Goal: Task Accomplishment & Management: Use online tool/utility

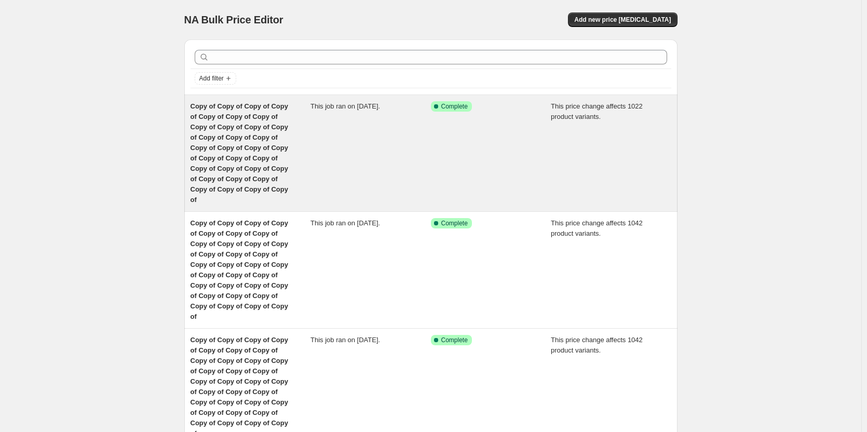
click at [232, 145] on span "Copy of Copy of Copy of Copy of Copy of Copy of Copy of Copy of Copy of Copy of…" at bounding box center [240, 152] width 98 height 101
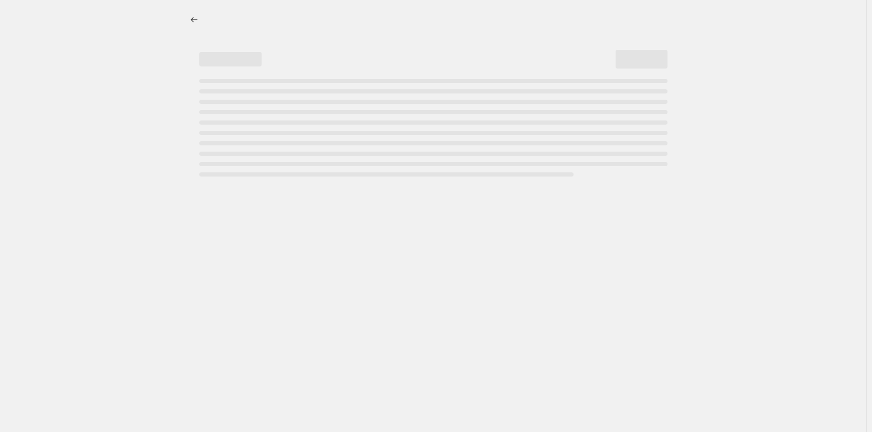
select select "margin"
select select "remove"
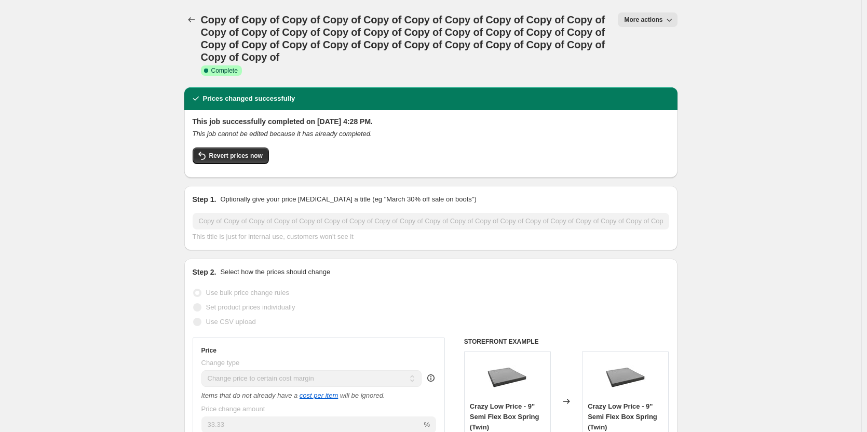
click at [653, 24] on button "More actions" at bounding box center [647, 19] width 59 height 15
click at [654, 55] on span "Copy to new job" at bounding box center [653, 59] width 48 height 8
select select "margin"
select select "remove"
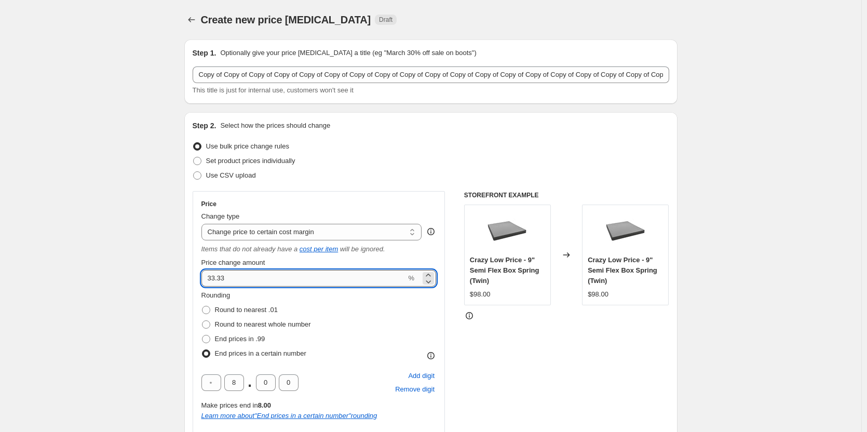
click at [242, 282] on input "33.33" at bounding box center [303, 278] width 205 height 17
type input "31"
click at [208, 327] on span at bounding box center [206, 324] width 8 height 8
click at [203, 321] on input "Round to nearest whole number" at bounding box center [202, 320] width 1 height 1
radio input "true"
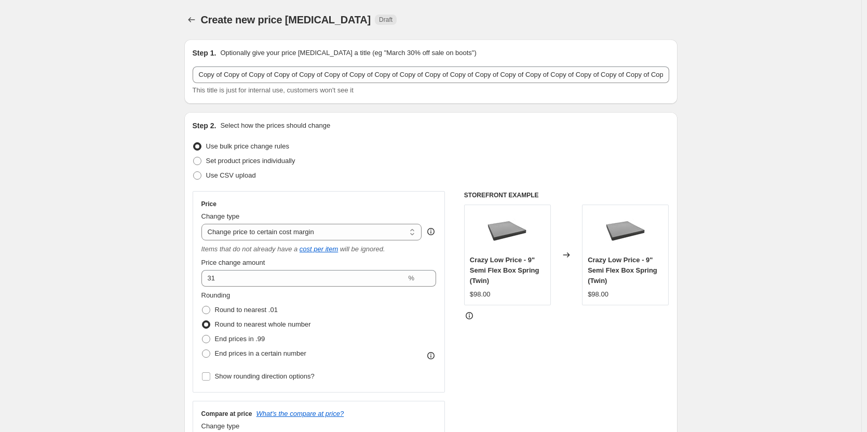
click at [368, 311] on div "Rounding Round to nearest .01 Round to nearest whole number End prices in .99 E…" at bounding box center [318, 325] width 235 height 71
click at [377, 315] on div "Rounding Round to nearest .01 Round to nearest whole number End prices in .99 E…" at bounding box center [318, 325] width 235 height 71
click at [610, 336] on div "STOREFRONT EXAMPLE Crazy Low Price - 9" Semi Flex Box Spring (Twin) $98.00 Chan…" at bounding box center [566, 325] width 205 height 268
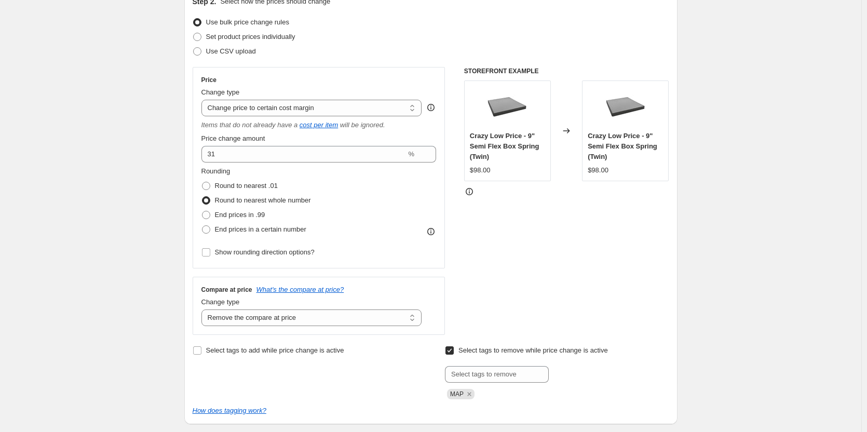
scroll to position [93, 0]
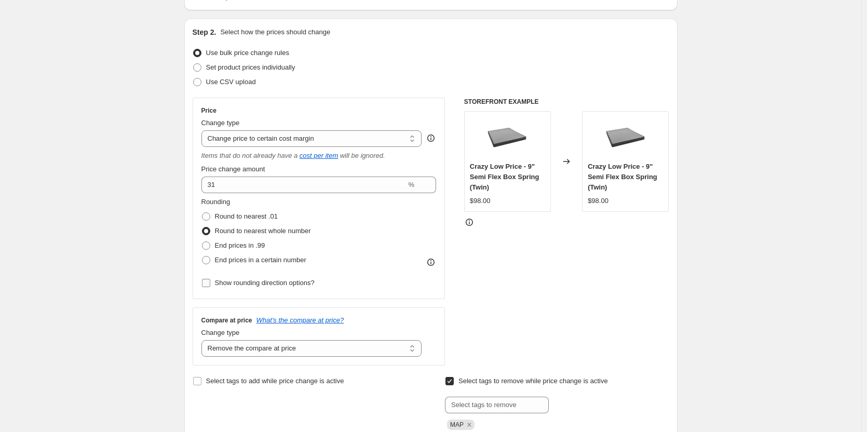
click at [206, 281] on input "Show rounding direction options?" at bounding box center [206, 283] width 8 height 8
checkbox input "true"
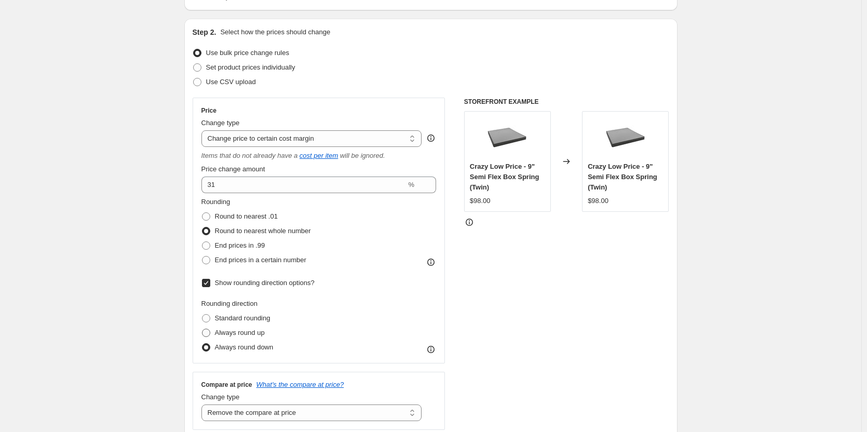
click at [209, 333] on span at bounding box center [206, 333] width 8 height 8
click at [203, 329] on input "Always round up" at bounding box center [202, 329] width 1 height 1
radio input "true"
drag, startPoint x: 327, startPoint y: 315, endPoint x: 574, endPoint y: 284, distance: 249.6
click at [327, 315] on div "Rounding direction Standard rounding Always round up Always round down" at bounding box center [318, 327] width 235 height 56
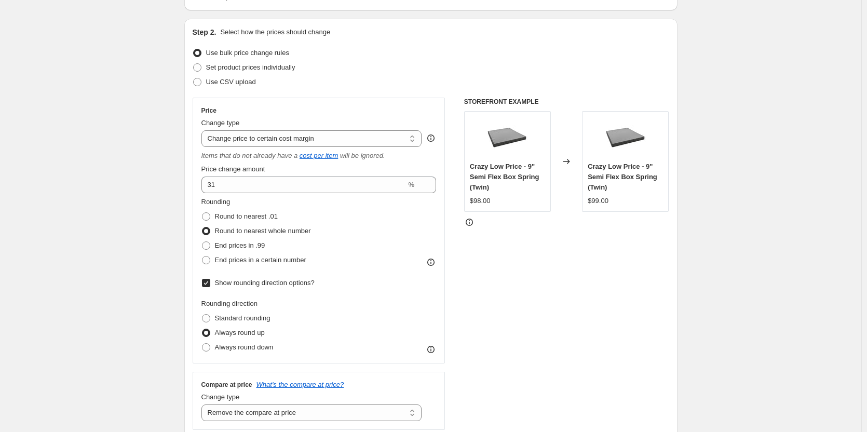
click at [650, 280] on div "STOREFRONT EXAMPLE Crazy Low Price - 9" Semi Flex Box Spring (Twin) $98.00 Chan…" at bounding box center [566, 264] width 205 height 332
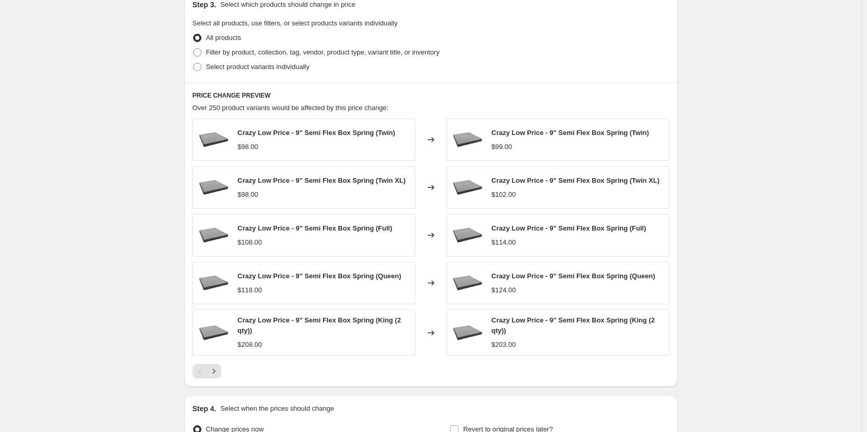
scroll to position [720, 0]
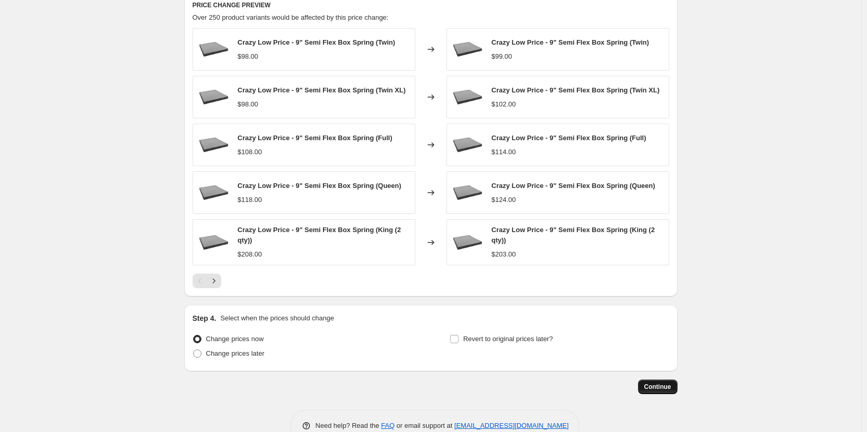
click at [661, 387] on span "Continue" at bounding box center [657, 387] width 27 height 8
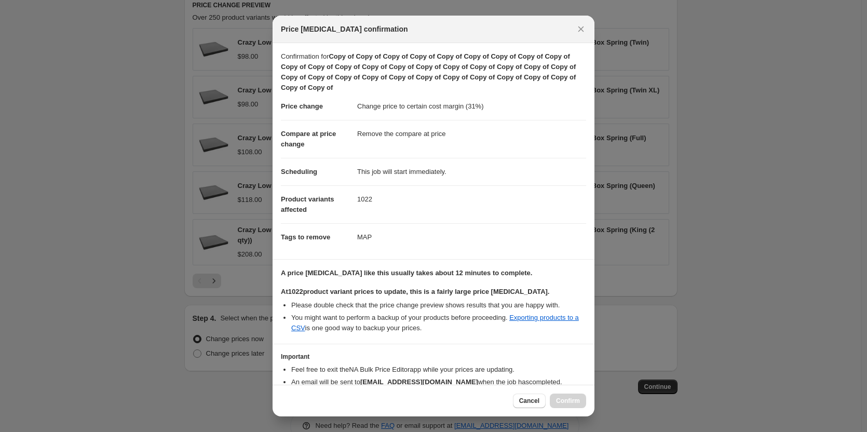
scroll to position [57, 0]
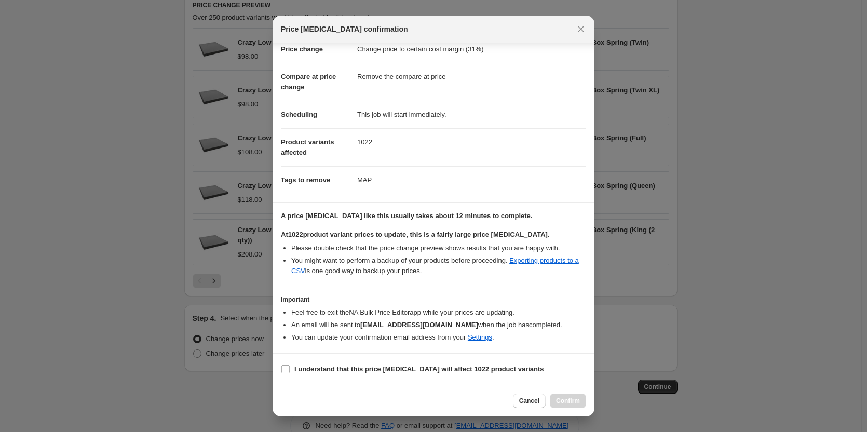
drag, startPoint x: 286, startPoint y: 368, endPoint x: 442, endPoint y: 410, distance: 161.7
click at [286, 369] on input "I understand that this price [MEDICAL_DATA] will affect 1022 product variants" at bounding box center [285, 369] width 8 height 8
checkbox input "true"
click at [575, 398] on span "Confirm" at bounding box center [568, 401] width 24 height 8
type input "Copy of Copy of Copy of Copy of Copy of Copy of Copy of Copy of Copy of Copy of…"
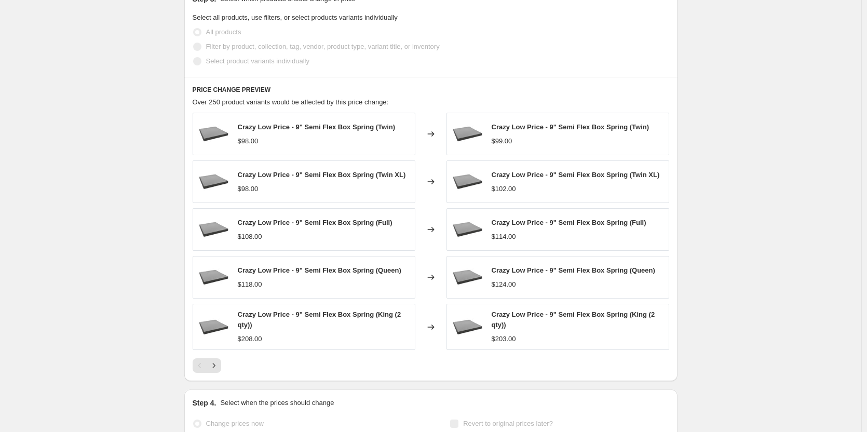
scroll to position [747, 0]
drag, startPoint x: 131, startPoint y: 119, endPoint x: 110, endPoint y: 108, distance: 24.2
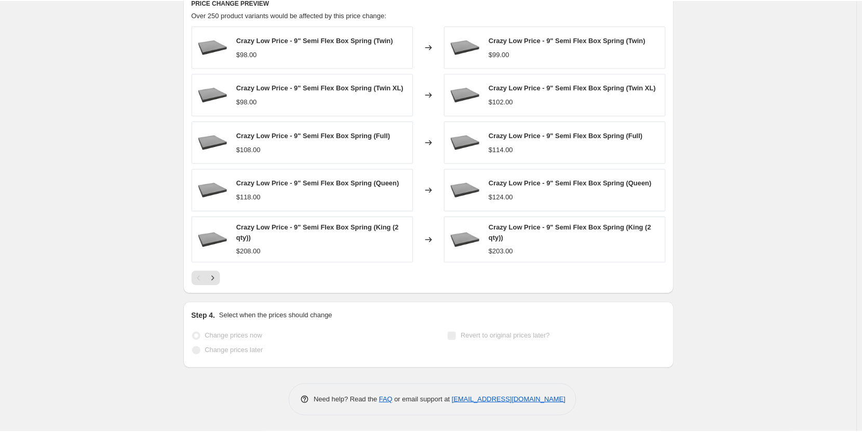
scroll to position [0, 0]
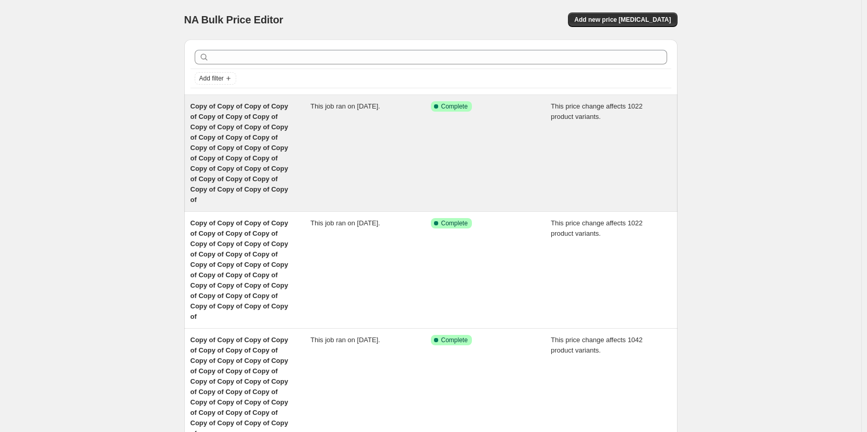
click at [241, 136] on span "Copy of Copy of Copy of Copy of Copy of Copy of Copy of Copy of Copy of Copy of…" at bounding box center [240, 152] width 98 height 101
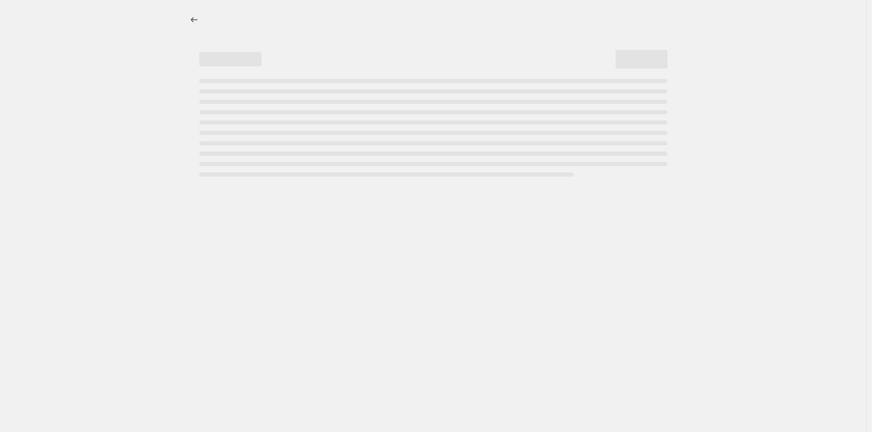
select select "margin"
select select "remove"
